Goal: Task Accomplishment & Management: Use online tool/utility

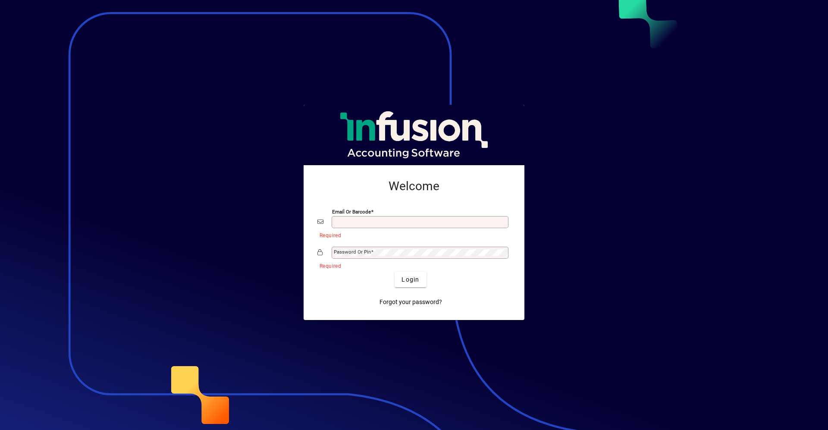
click at [394, 272] on button "Login" at bounding box center [409, 280] width 31 height 16
type input "**********"
click at [394, 272] on button "Login" at bounding box center [409, 280] width 31 height 16
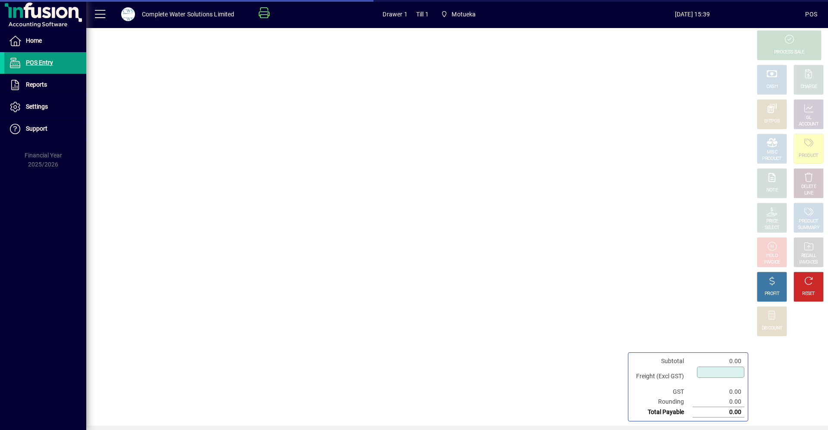
type input "****"
